Goal: Complete application form

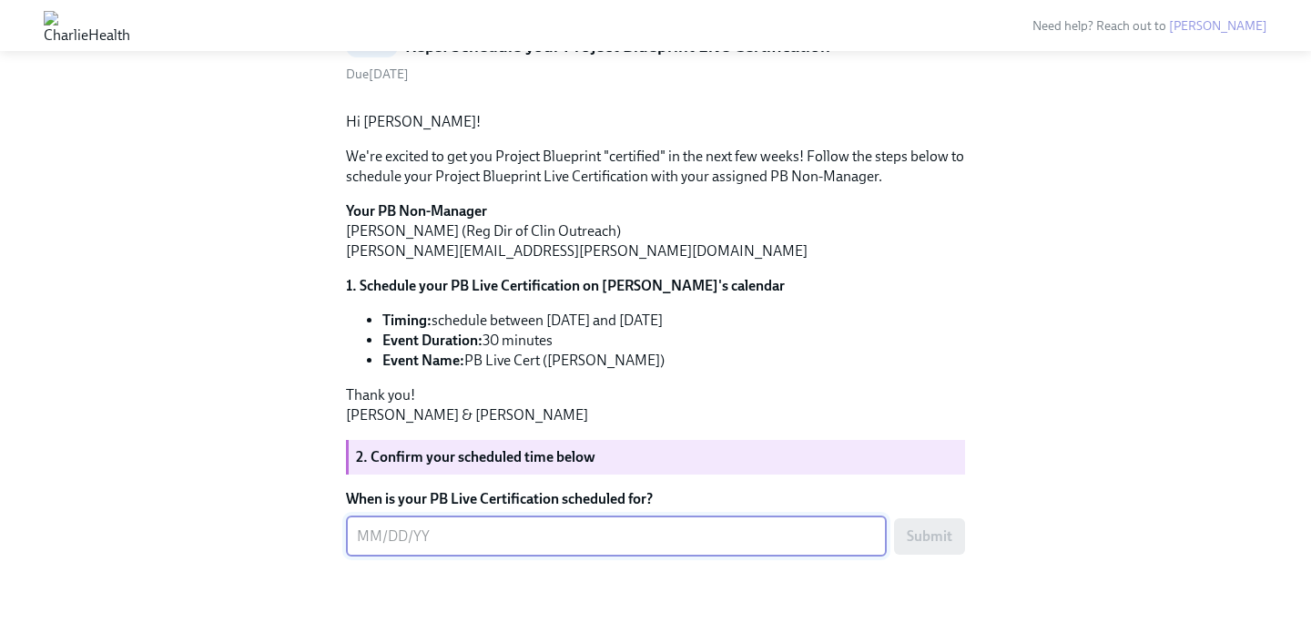
scroll to position [259, 0]
click at [388, 538] on textarea "09252025" at bounding box center [616, 536] width 519 height 22
type textarea "[DATE]"
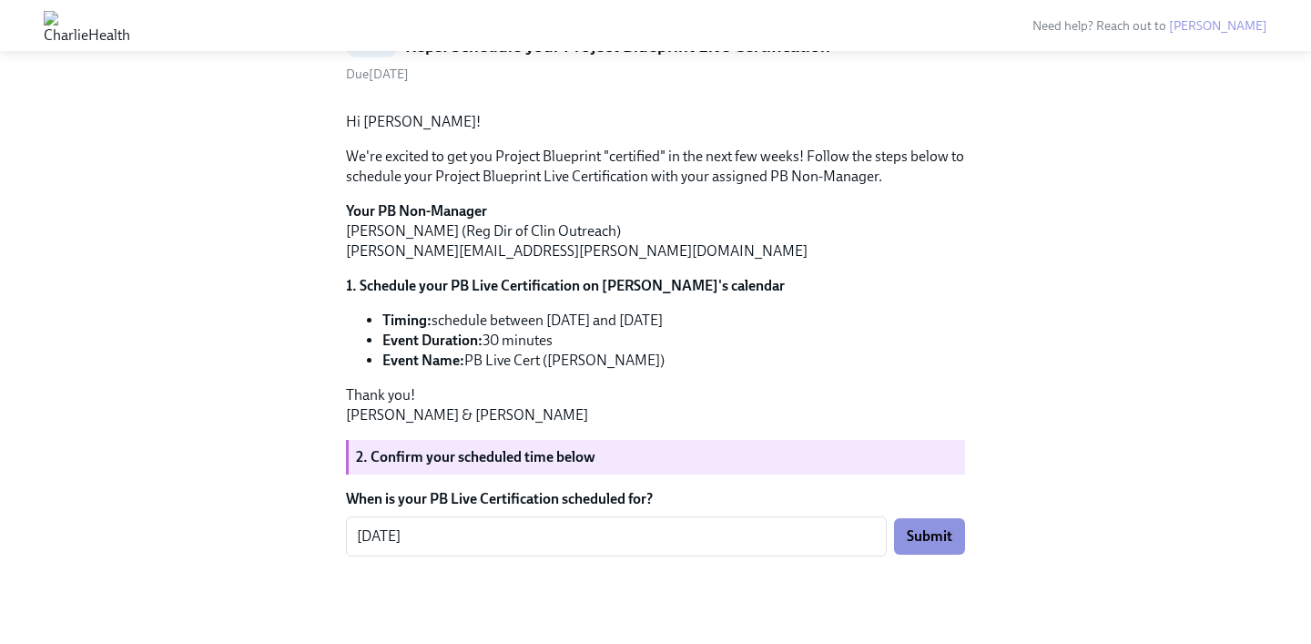
click at [607, 413] on p "Thank you! [PERSON_NAME] & [PERSON_NAME]" at bounding box center [655, 405] width 619 height 40
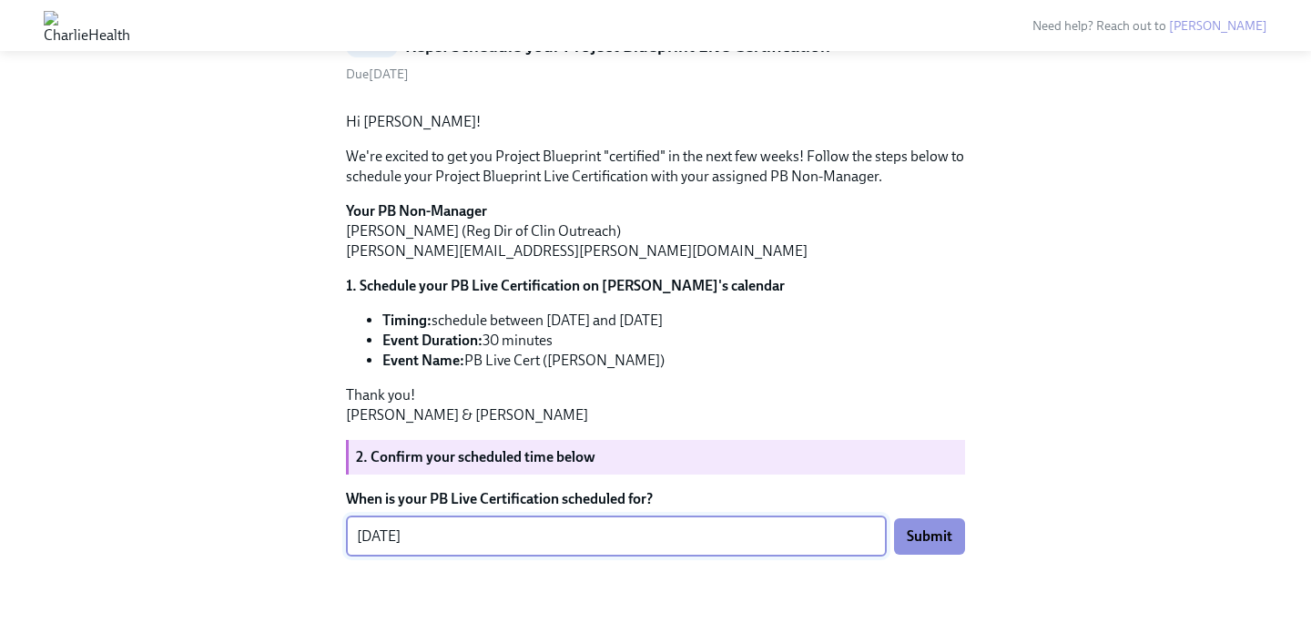
click at [682, 547] on textarea "[DATE]" at bounding box center [616, 536] width 519 height 22
click at [949, 556] on div "[DATE] x ​ Submit" at bounding box center [655, 536] width 619 height 40
click at [708, 531] on textarea "[DATE]" at bounding box center [616, 536] width 519 height 22
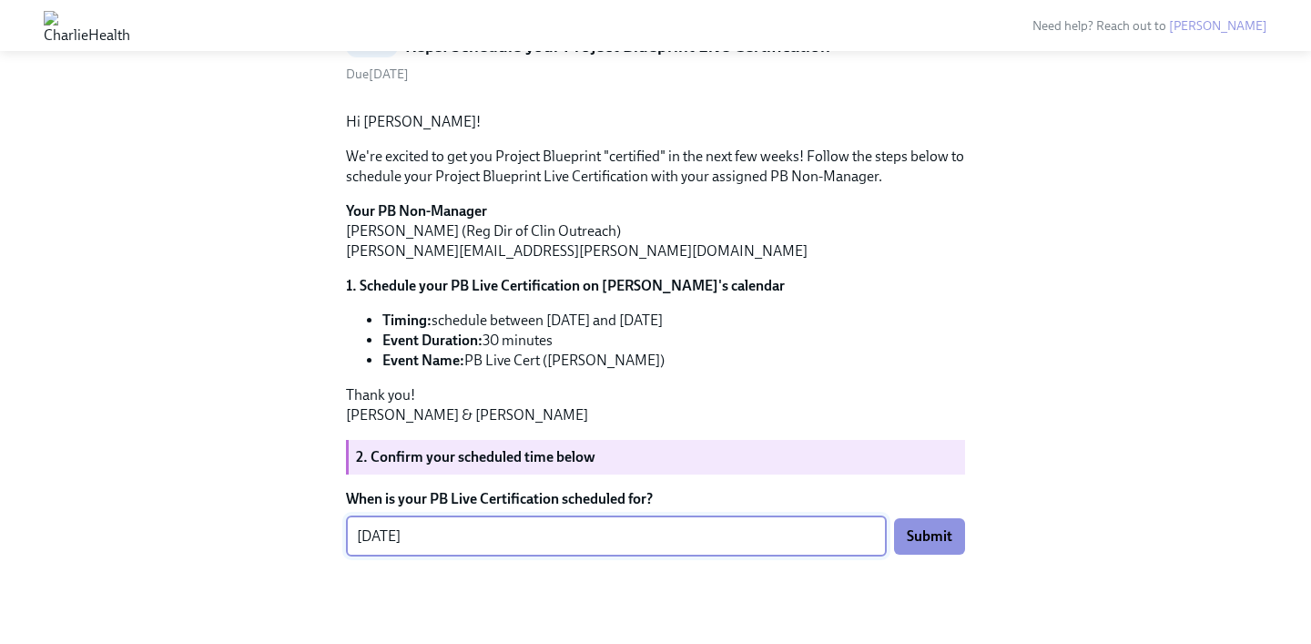
click at [708, 531] on textarea "[DATE]" at bounding box center [616, 536] width 519 height 22
type textarea "[DATE]"
click at [920, 432] on div "Hi [PERSON_NAME]! We're excited to get you Project Blueprint "certified" in the…" at bounding box center [655, 326] width 619 height 459
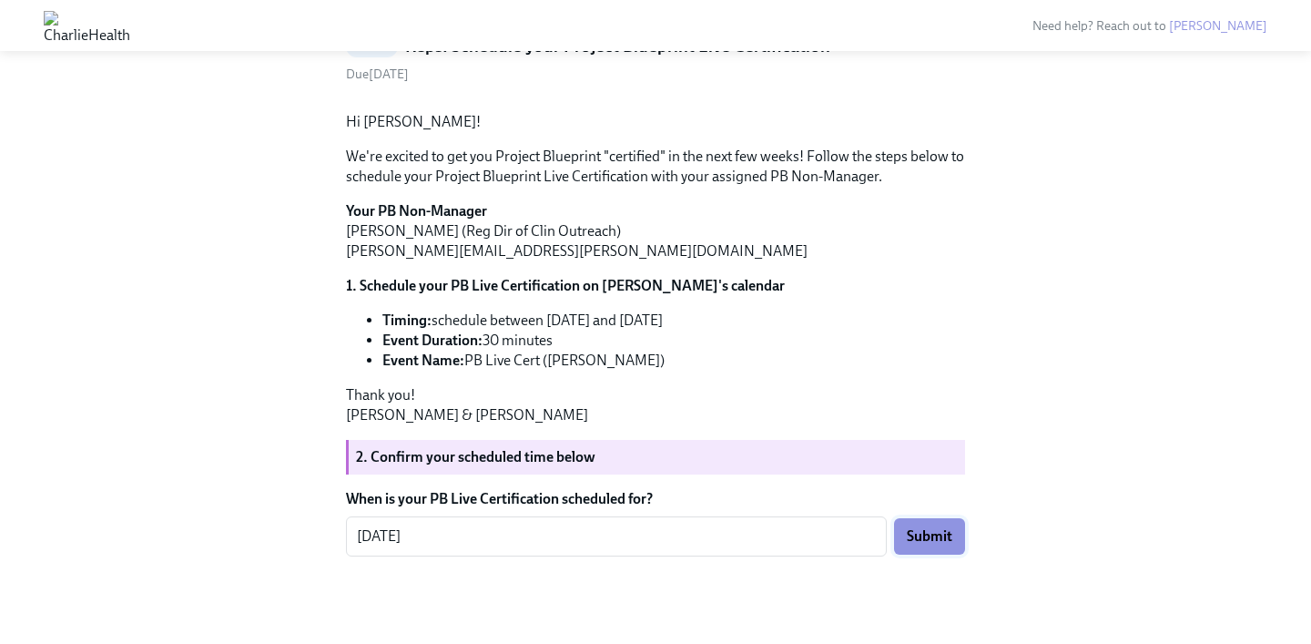
click at [929, 539] on span "Submit" at bounding box center [930, 536] width 46 height 18
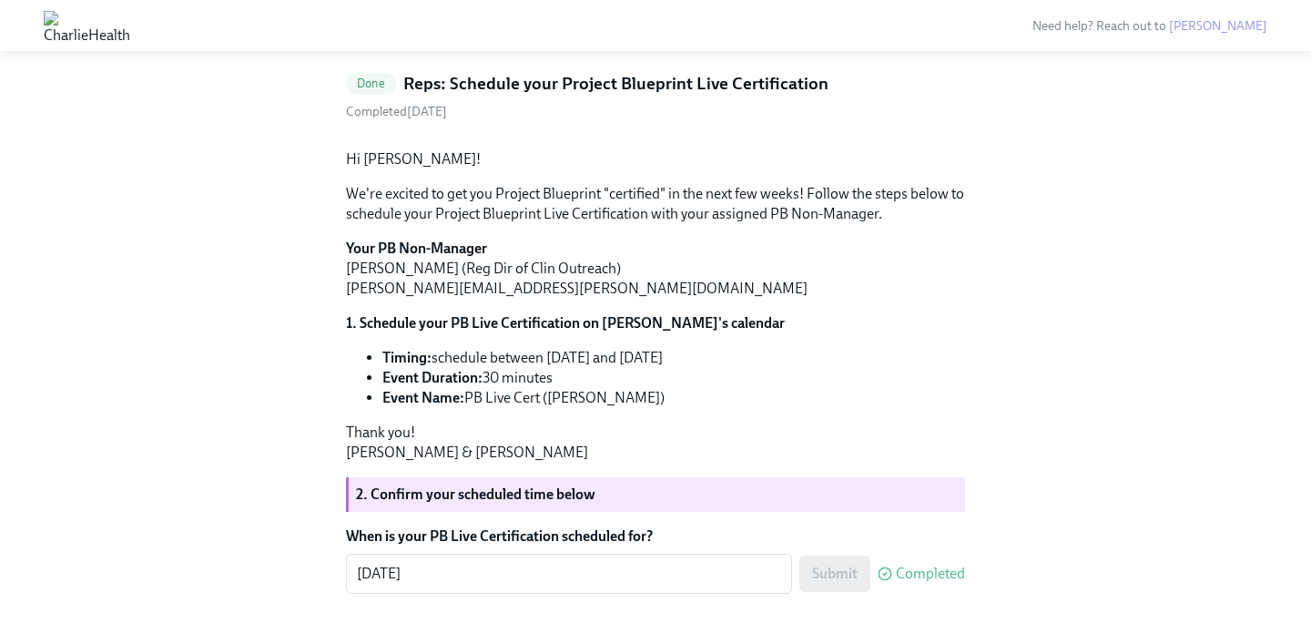
scroll to position [74, 0]
